Goal: Information Seeking & Learning: Learn about a topic

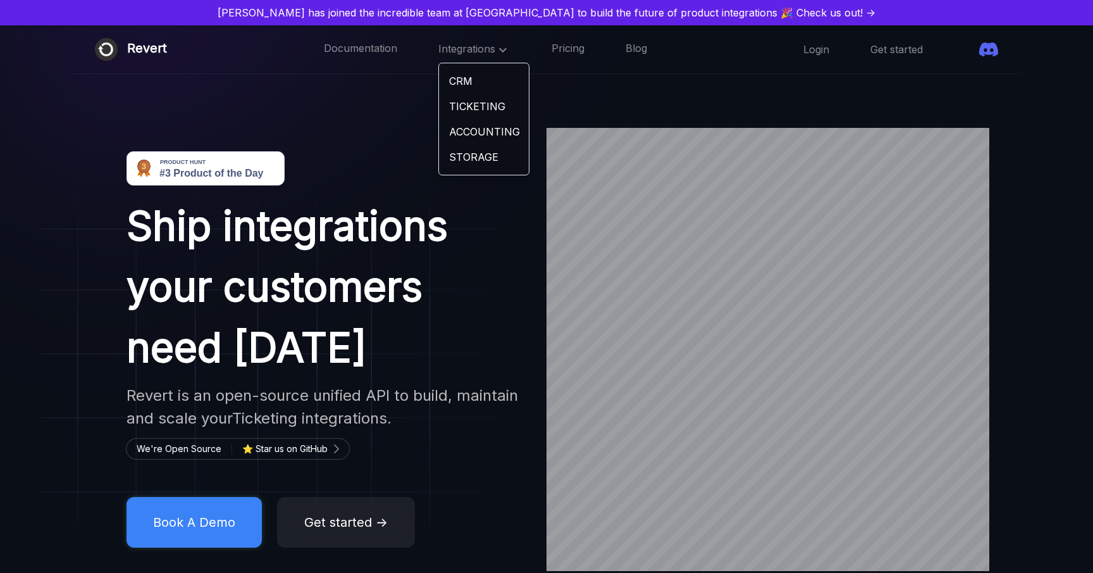
click at [444, 80] on link "CRM" at bounding box center [484, 80] width 90 height 25
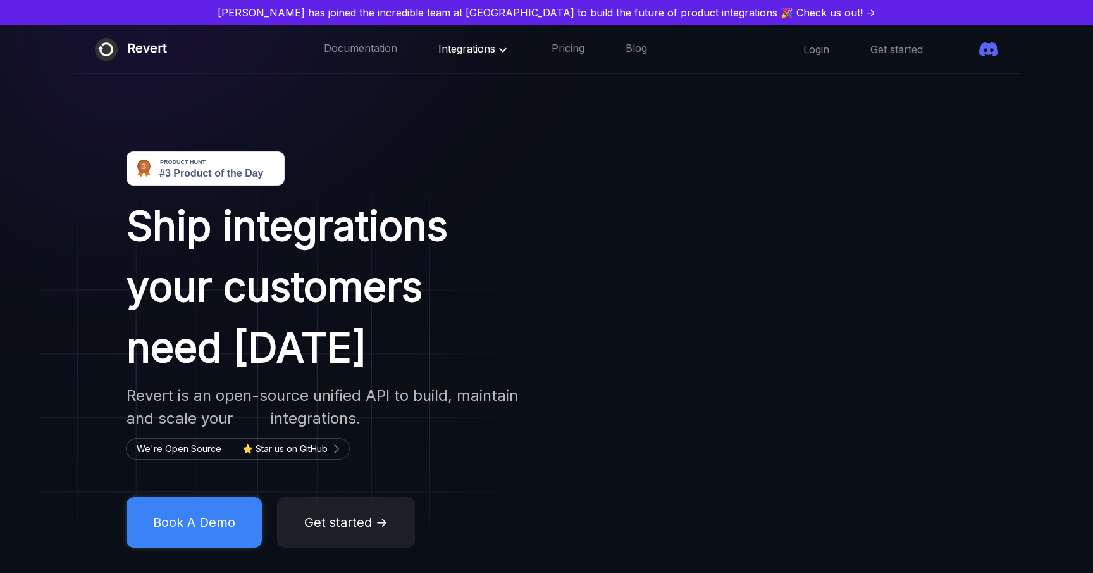
click at [438, 50] on span "Integrations" at bounding box center [474, 48] width 72 height 13
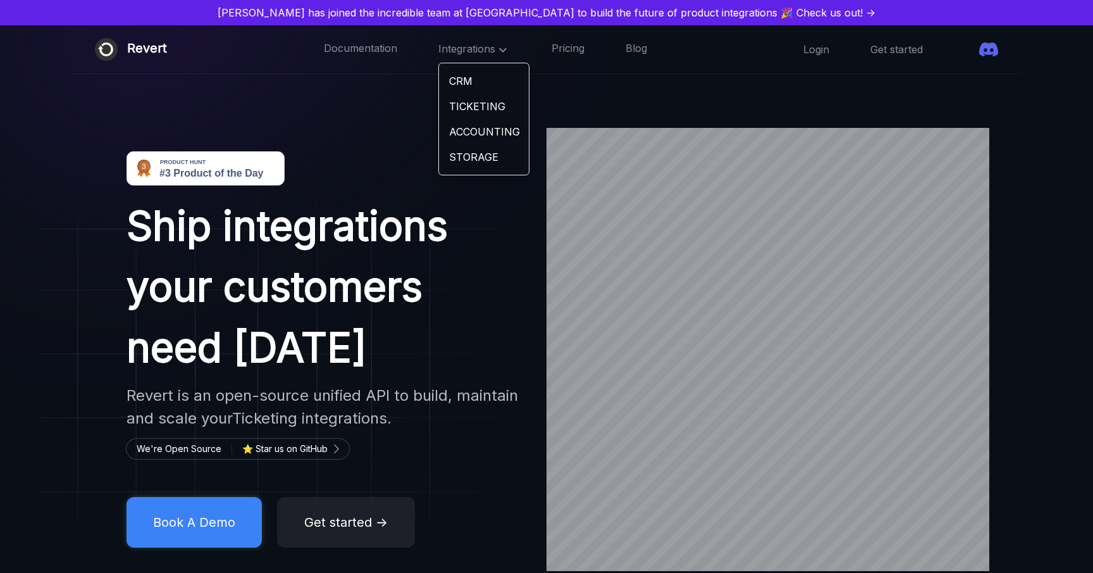
click at [459, 109] on link "TICKETING" at bounding box center [484, 106] width 90 height 25
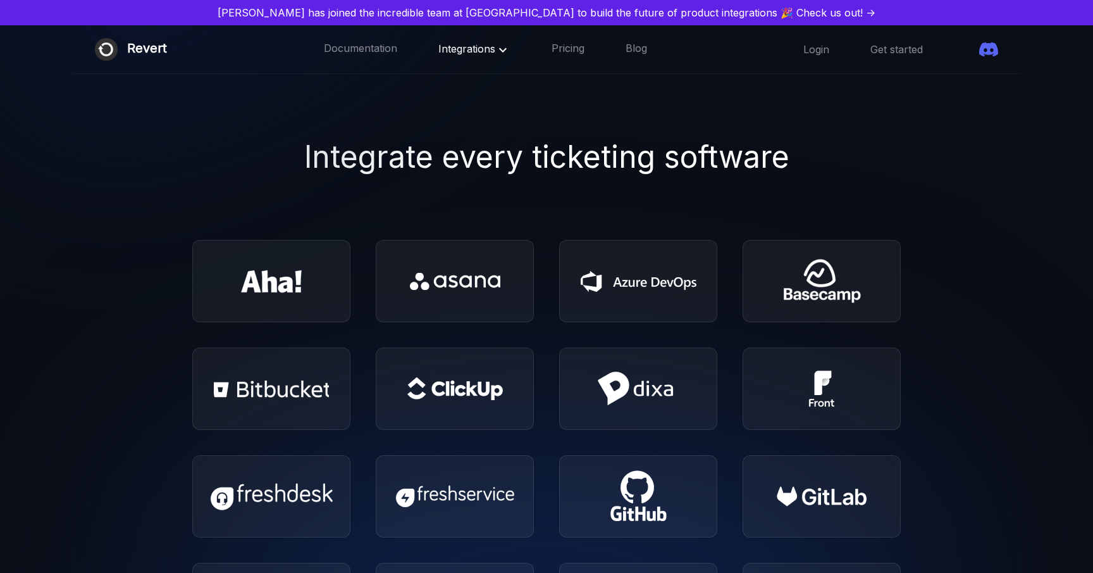
click at [445, 43] on span "Integrations" at bounding box center [474, 48] width 72 height 13
click at [449, 133] on link "ACCOUNTING" at bounding box center [484, 131] width 90 height 25
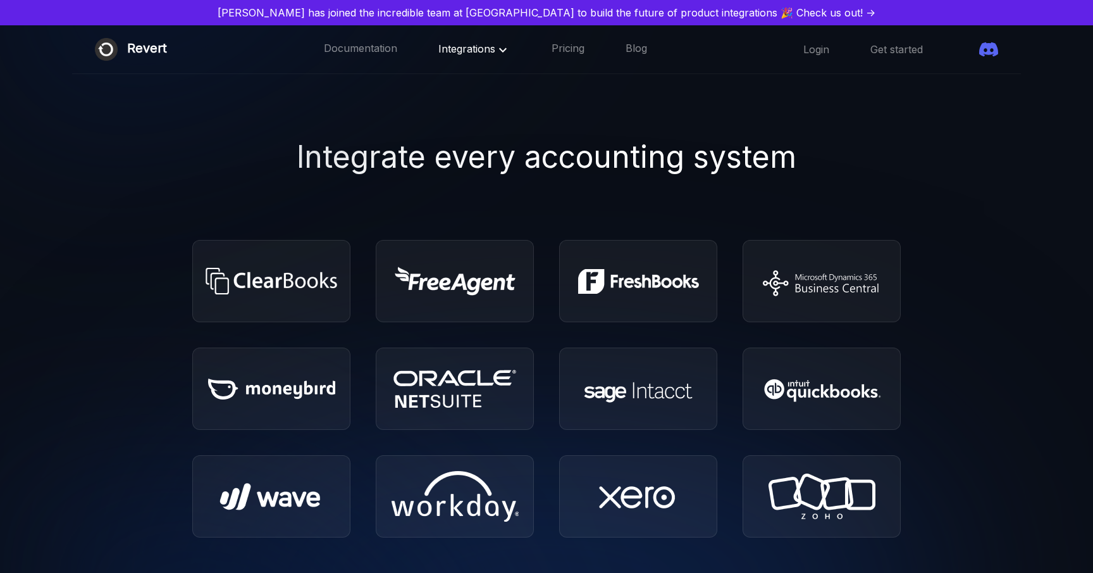
click at [461, 44] on span "Integrations" at bounding box center [474, 48] width 72 height 13
click at [459, 166] on link "STORAGE" at bounding box center [484, 156] width 90 height 25
